Goal: Information Seeking & Learning: Find specific fact

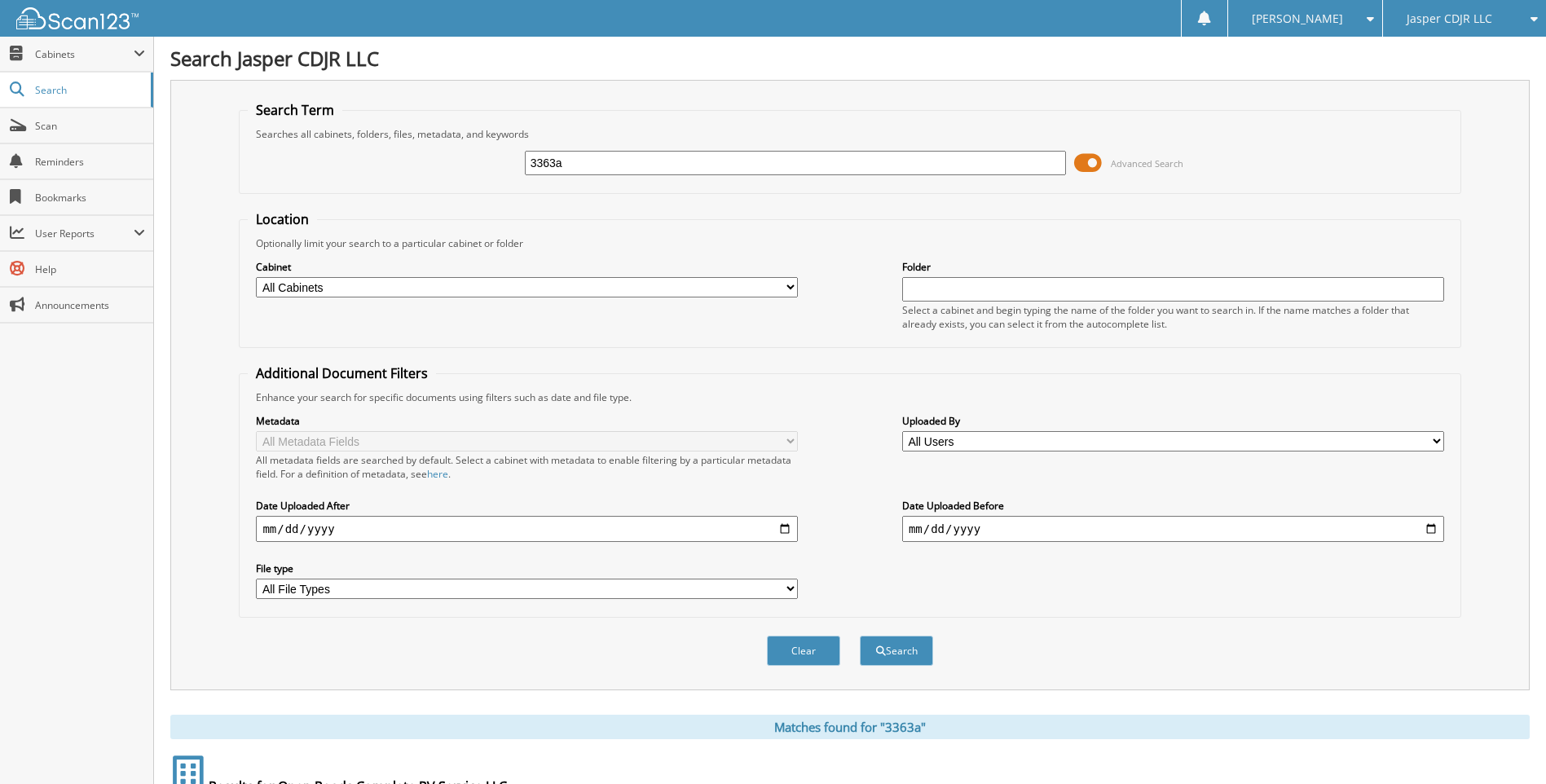
click at [628, 160] on input "3363a" at bounding box center [796, 162] width 542 height 24
type input "72344"
click at [860, 636] on button "Search" at bounding box center [896, 651] width 73 height 30
click at [652, 162] on input "72344" at bounding box center [796, 162] width 542 height 24
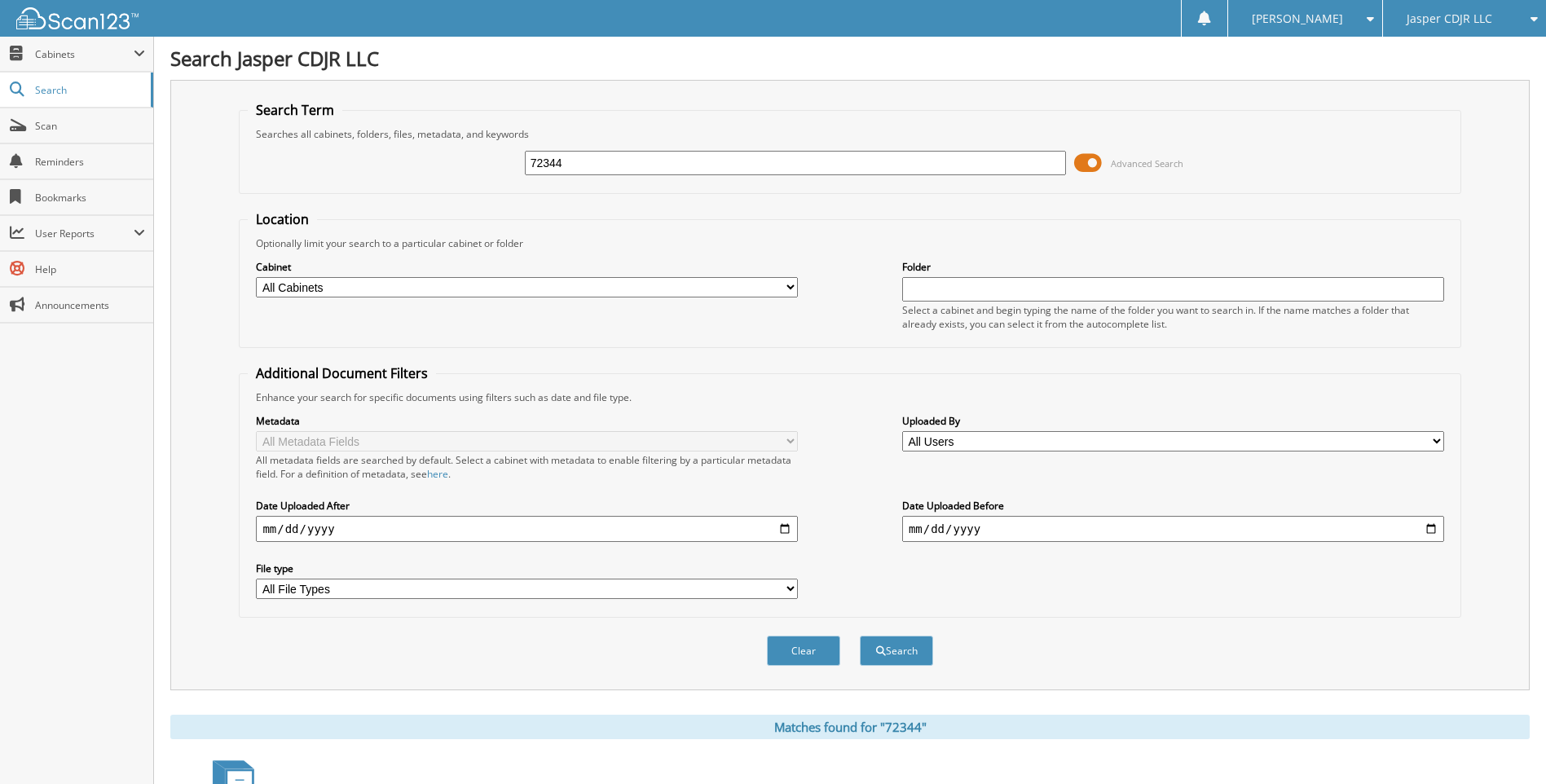
click at [652, 162] on input "72344" at bounding box center [796, 162] width 542 height 24
type input "302794a"
click at [860, 636] on button "Search" at bounding box center [896, 651] width 73 height 30
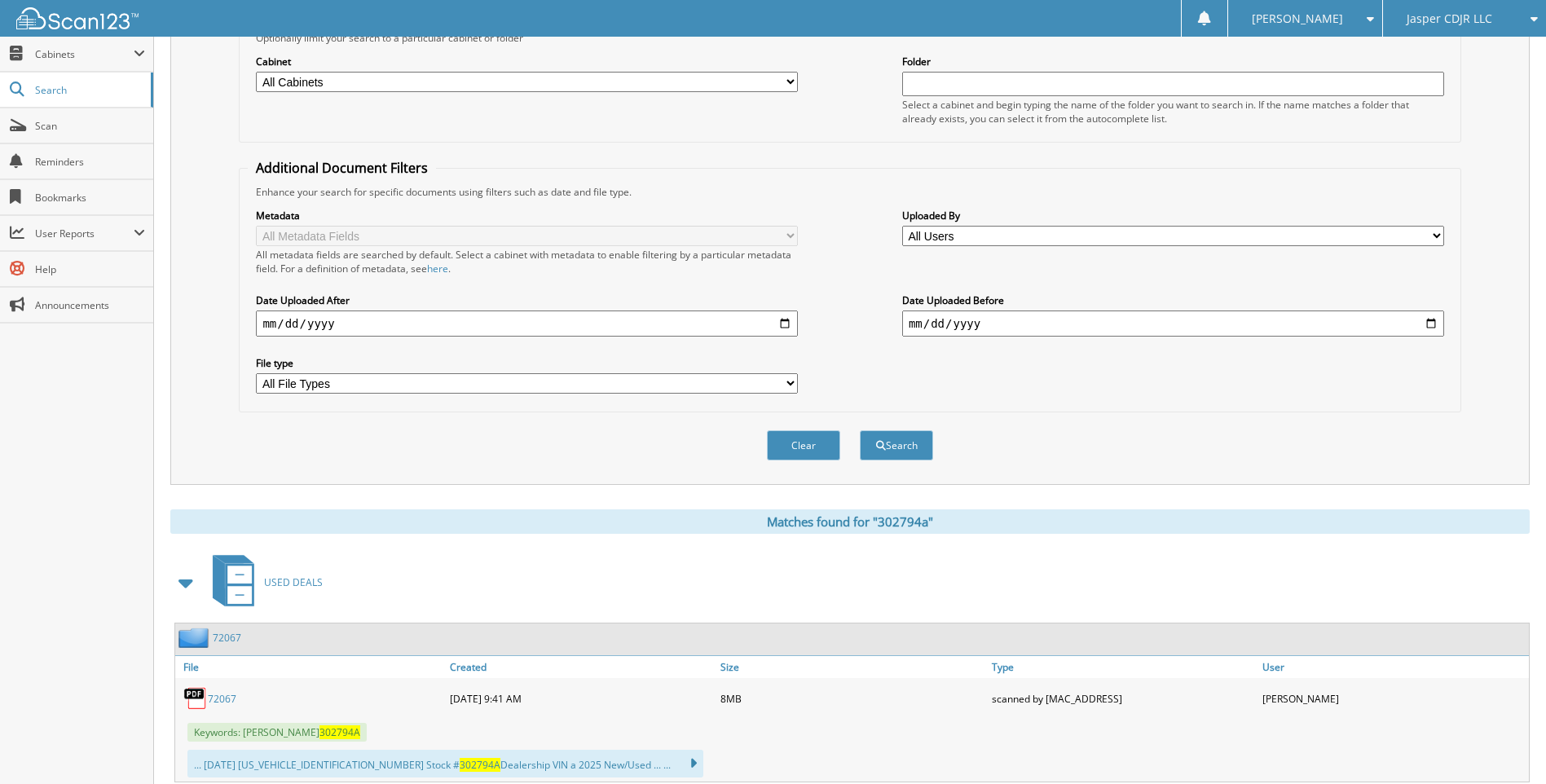
scroll to position [407, 0]
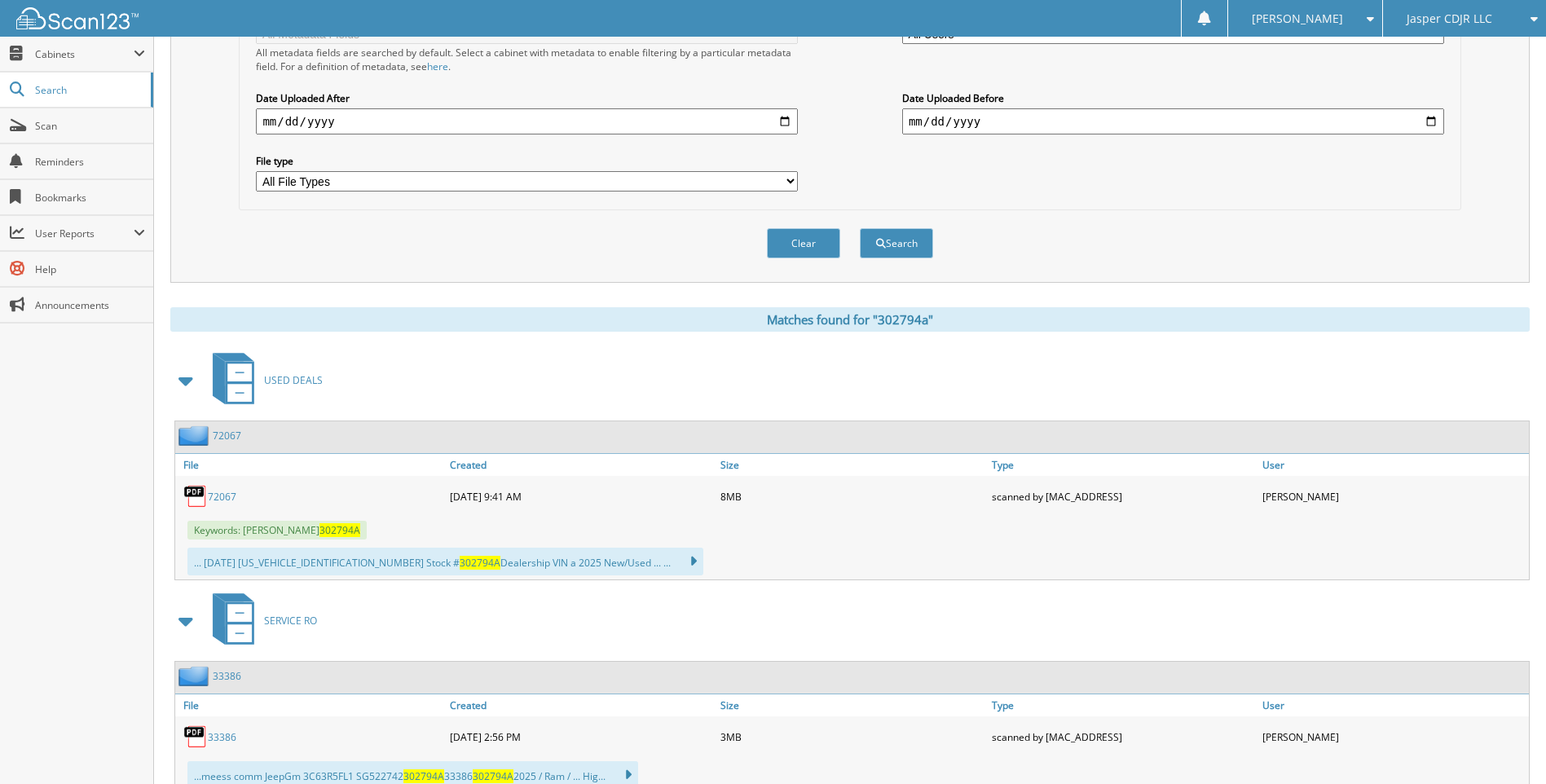
click at [210, 496] on link "72067" at bounding box center [222, 496] width 28 height 14
click at [48, 128] on span "Scan" at bounding box center [90, 126] width 110 height 14
